Goal: Check status: Check status

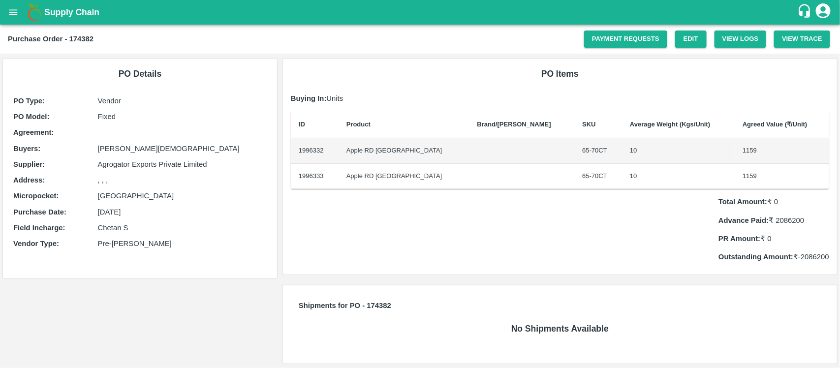
scroll to position [1, 0]
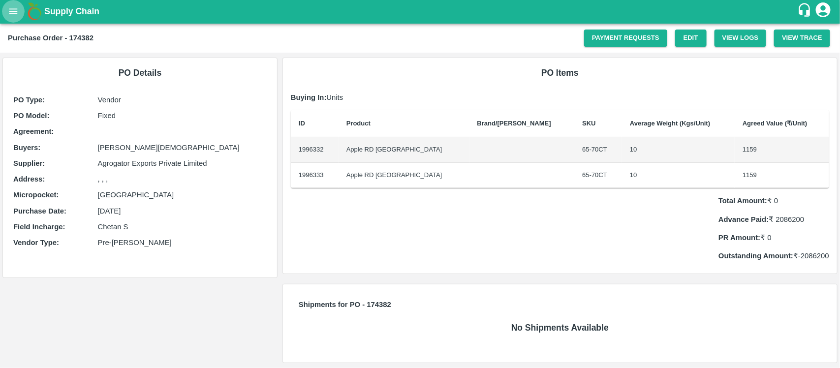
click at [5, 9] on button "open drawer" at bounding box center [13, 11] width 23 height 23
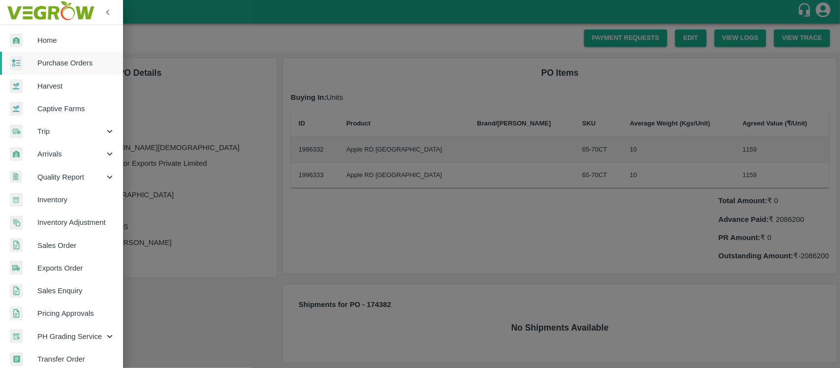
click at [67, 67] on span "Purchase Orders" at bounding box center [76, 63] width 78 height 11
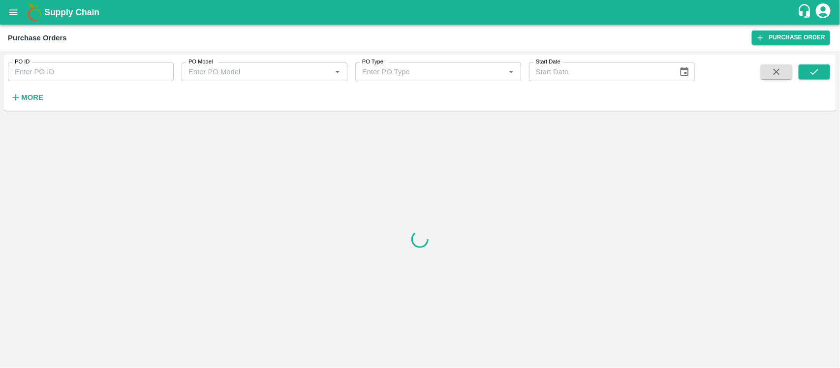
click at [78, 72] on input "PO ID" at bounding box center [91, 71] width 166 height 19
paste input "174382"
type input "174382"
click at [818, 69] on icon "submit" at bounding box center [814, 71] width 11 height 11
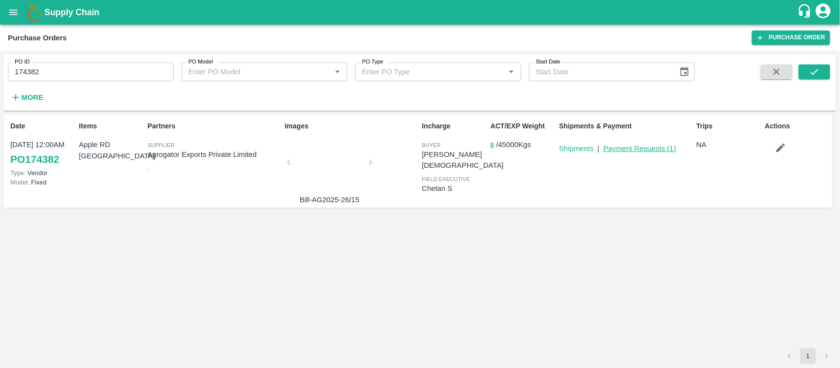
click at [632, 151] on link "Payment Requests ( 1 )" at bounding box center [639, 149] width 73 height 8
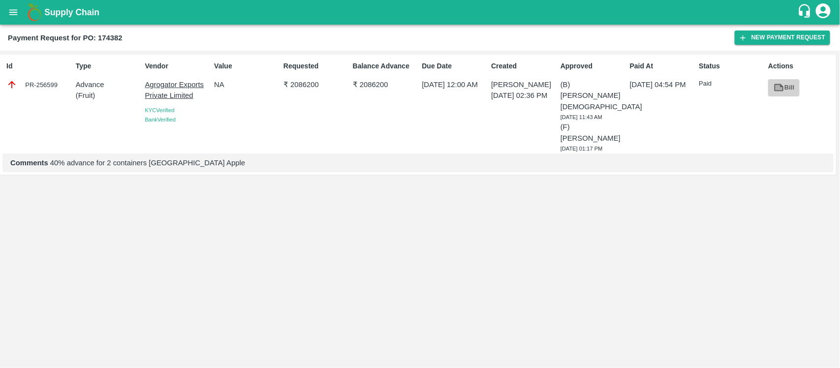
click at [785, 85] on link "Bill" at bounding box center [783, 87] width 31 height 17
